Goal: Task Accomplishment & Management: Use online tool/utility

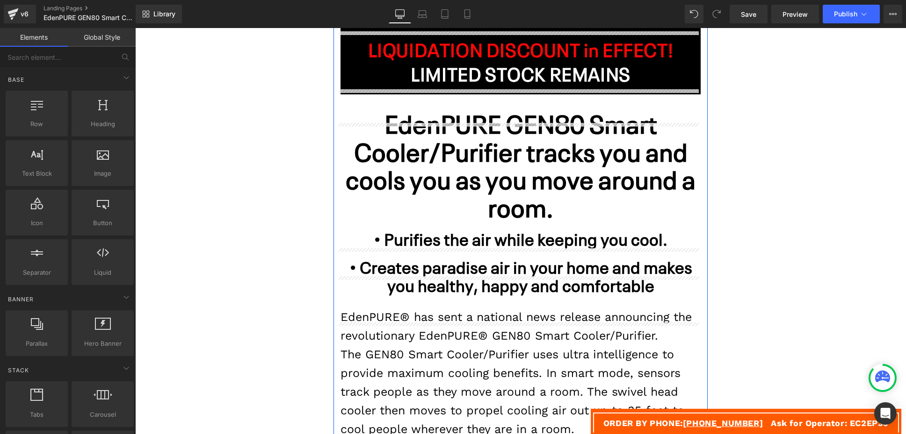
scroll to position [158, 0]
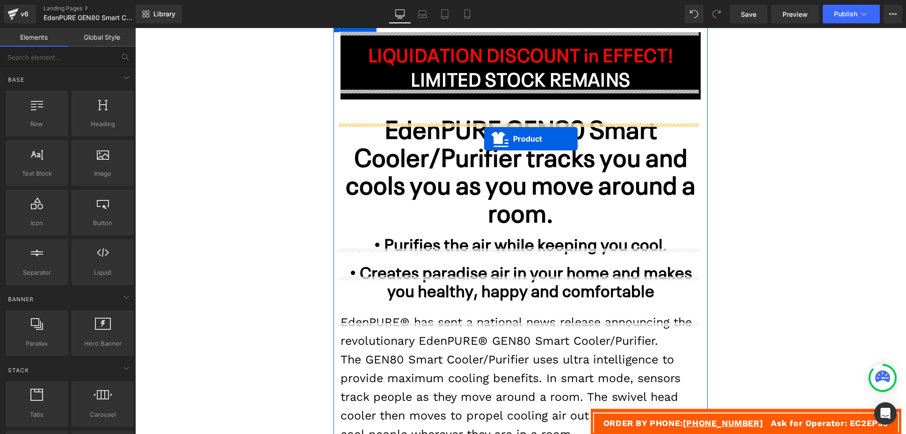
drag, startPoint x: 495, startPoint y: 320, endPoint x: 484, endPoint y: 139, distance: 181.3
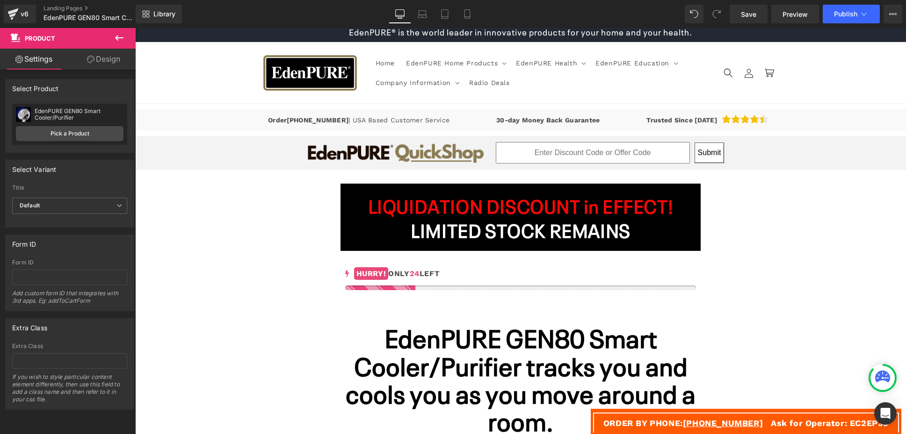
scroll to position [0, 0]
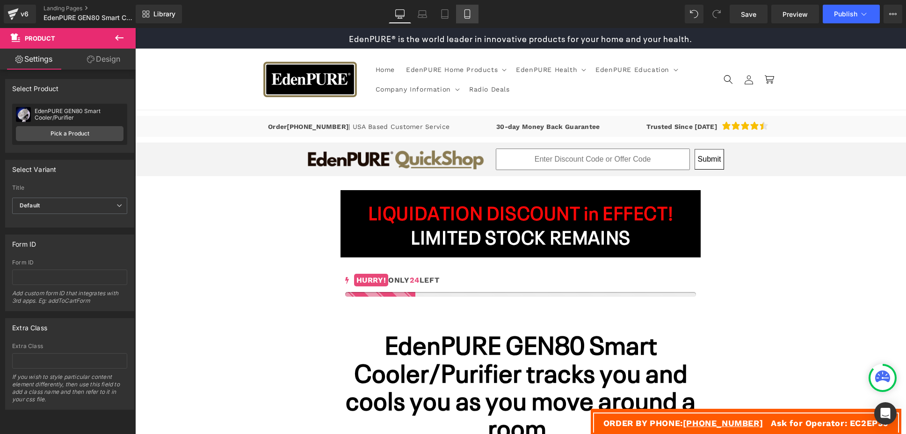
click at [466, 10] on icon at bounding box center [466, 13] width 9 height 9
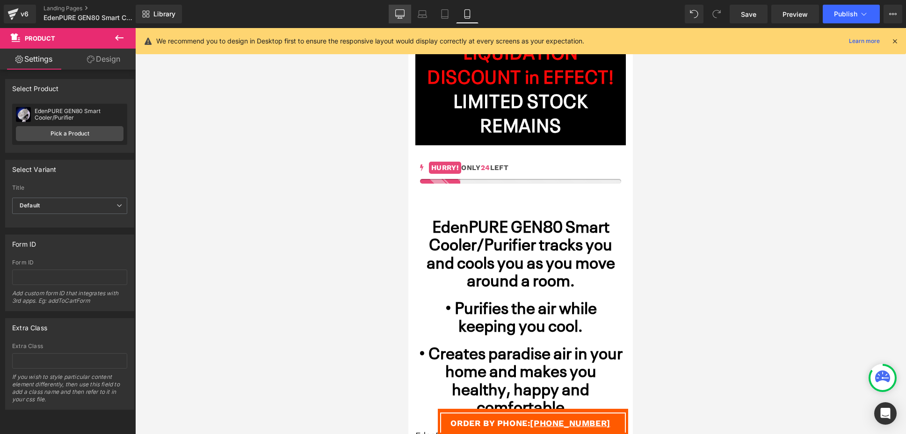
click at [405, 12] on link "Desktop" at bounding box center [400, 14] width 22 height 19
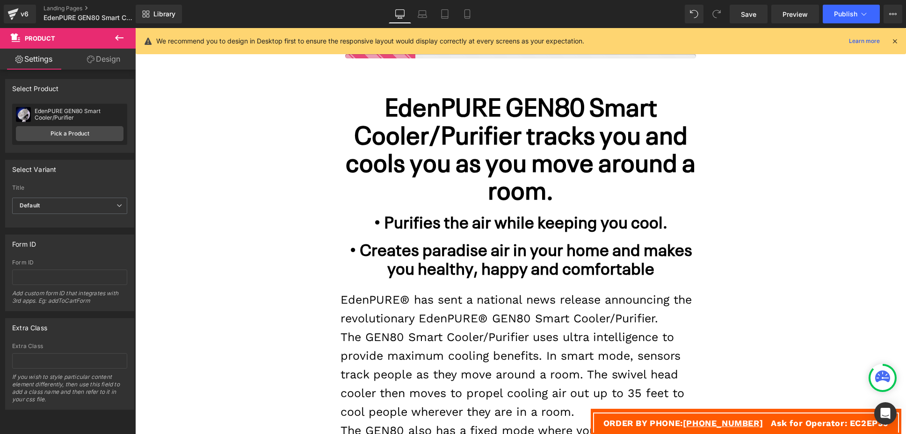
scroll to position [117, 0]
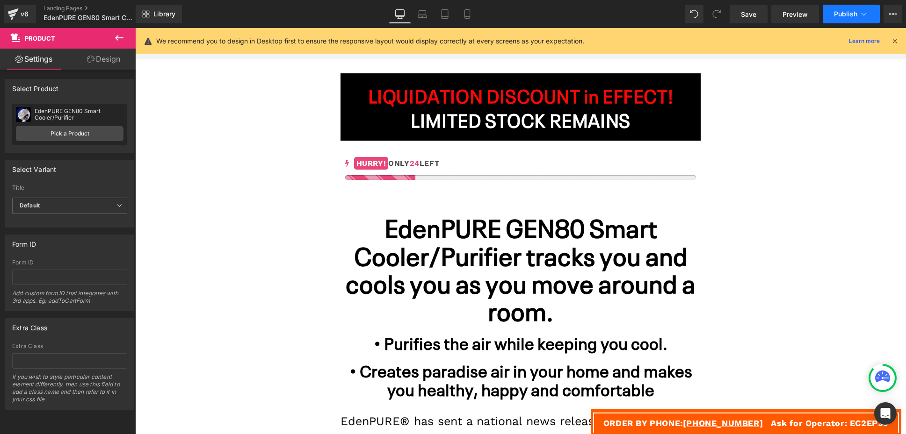
click at [838, 12] on span "Publish" at bounding box center [845, 13] width 23 height 7
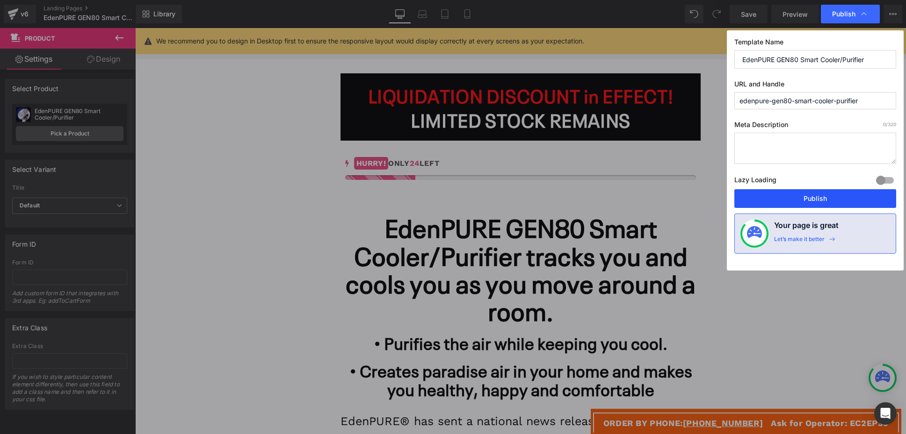
click at [0, 0] on button "Publish" at bounding box center [0, 0] width 0 height 0
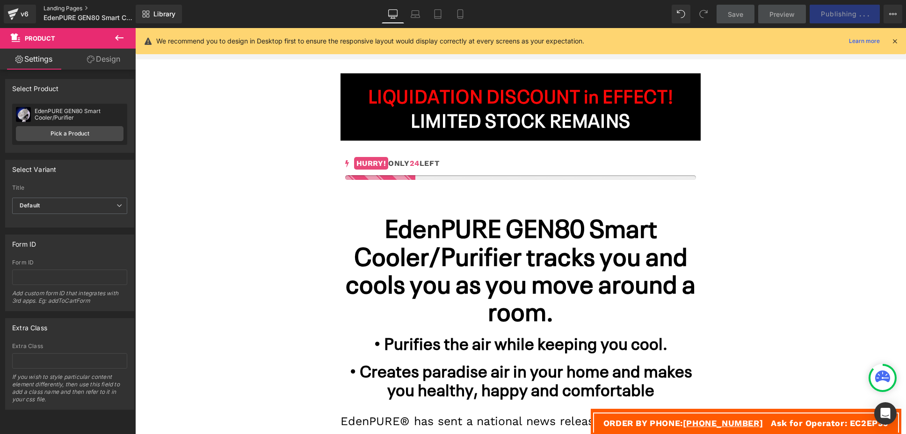
click at [62, 8] on link "Landing Pages" at bounding box center [97, 8] width 108 height 7
